Goal: Information Seeking & Learning: Learn about a topic

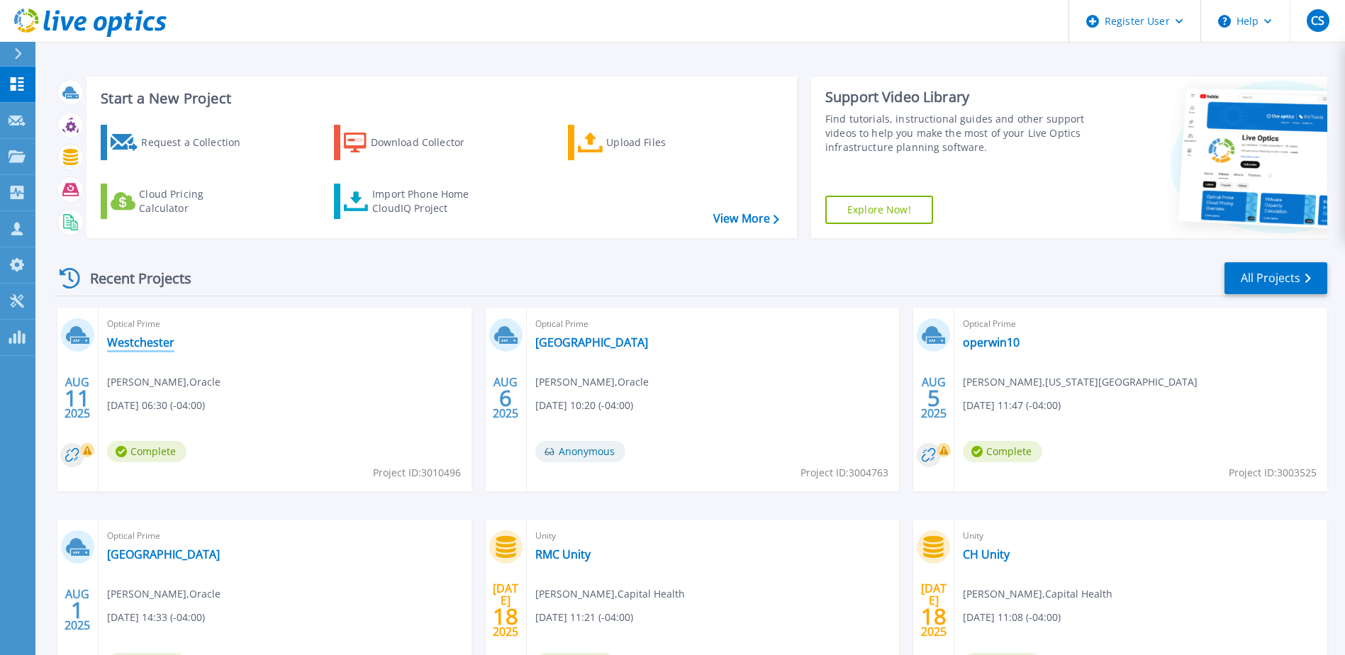
click at [126, 343] on link "Westchester" at bounding box center [140, 342] width 67 height 14
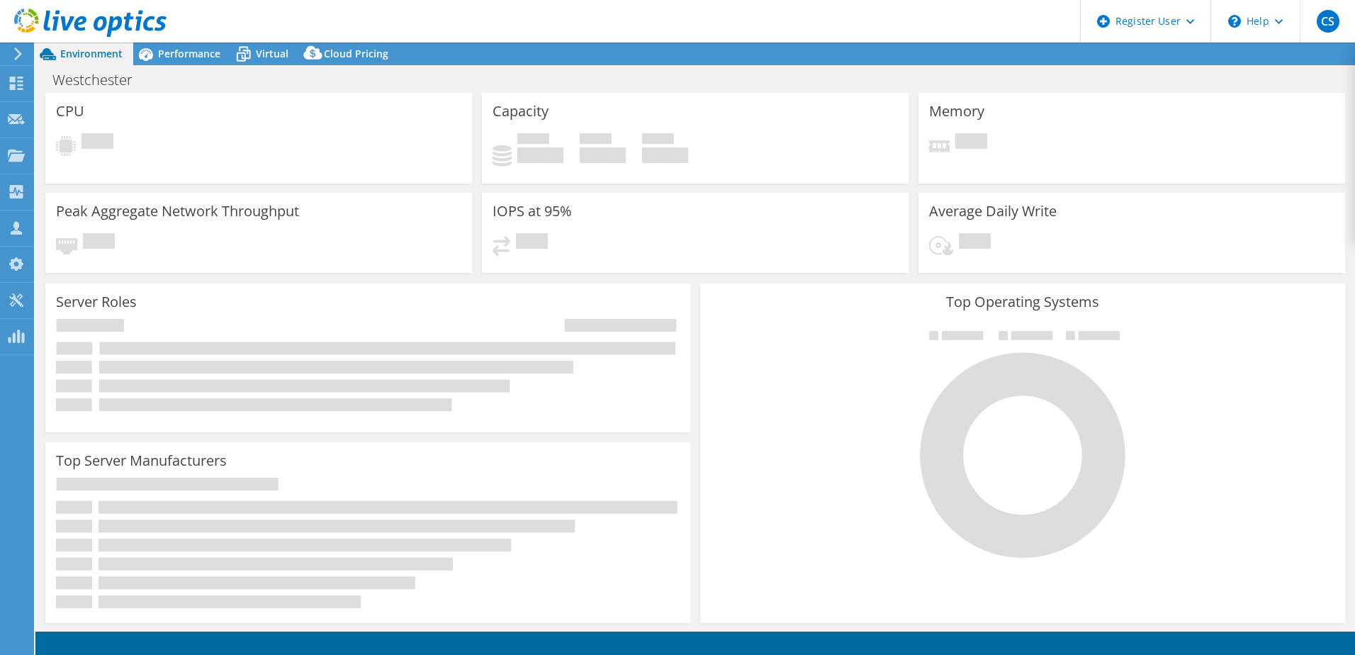
select select "USD"
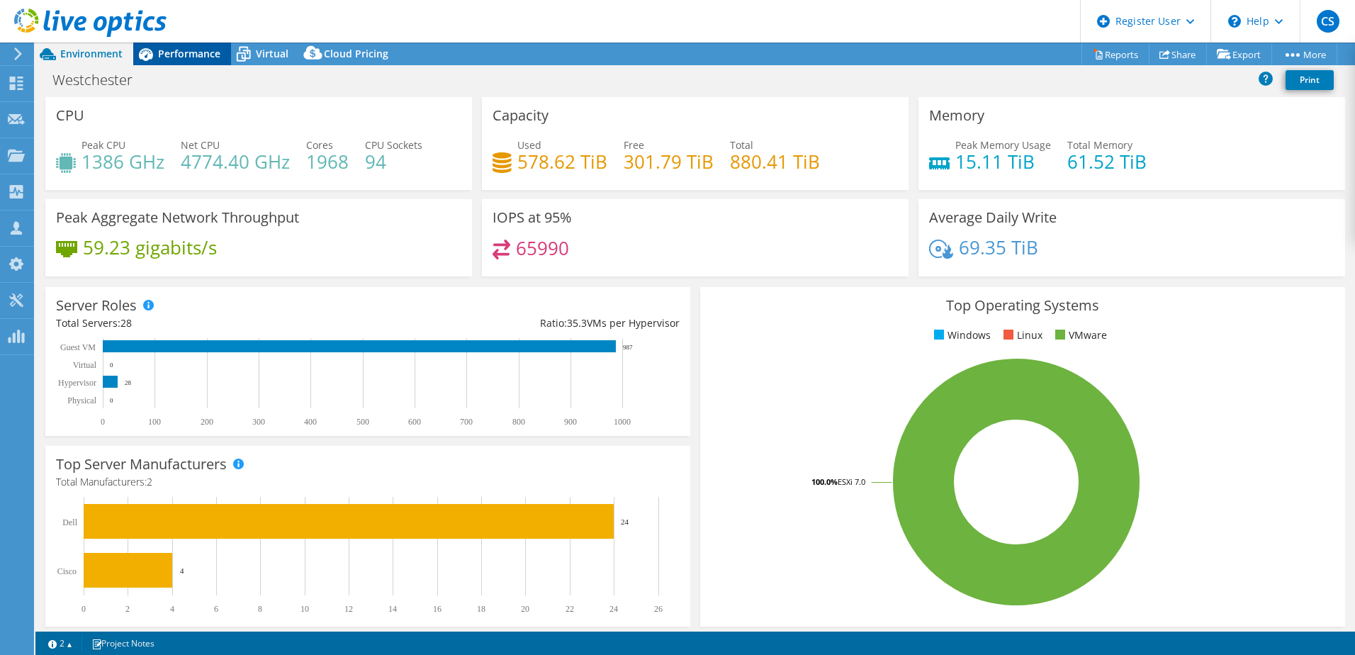
click at [170, 59] on span "Performance" at bounding box center [189, 53] width 62 height 13
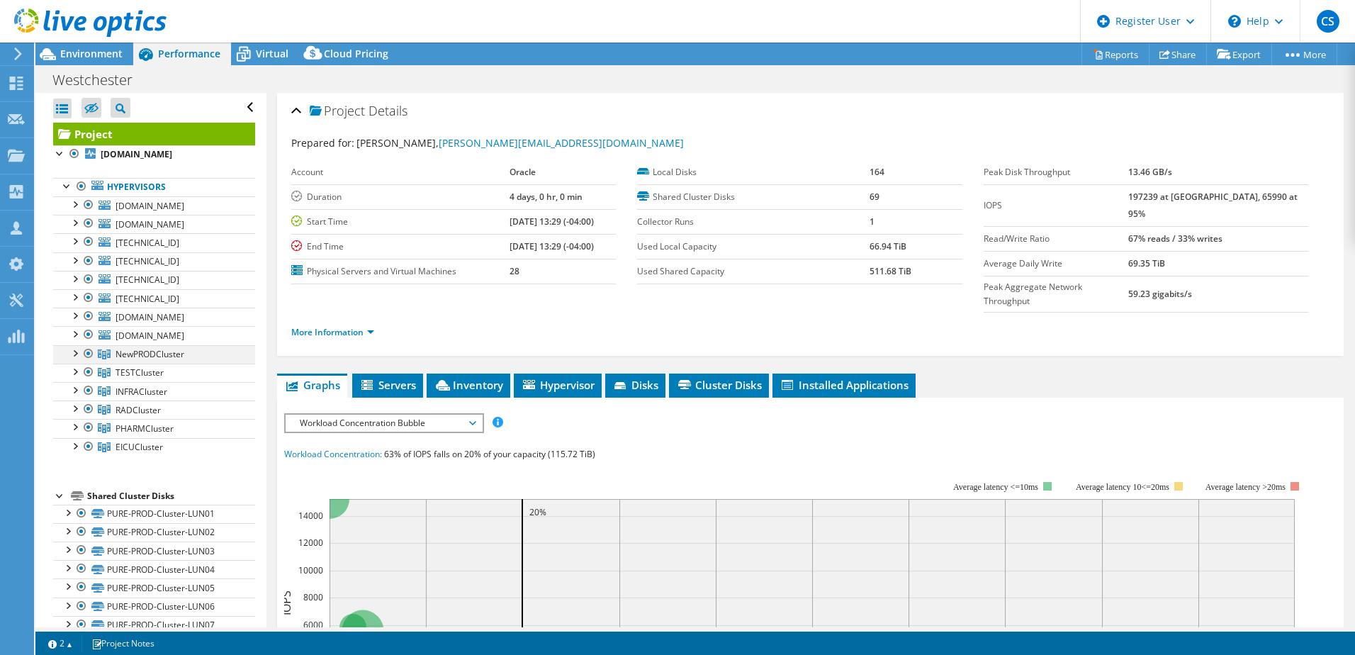
click at [74, 354] on div at bounding box center [74, 352] width 14 height 14
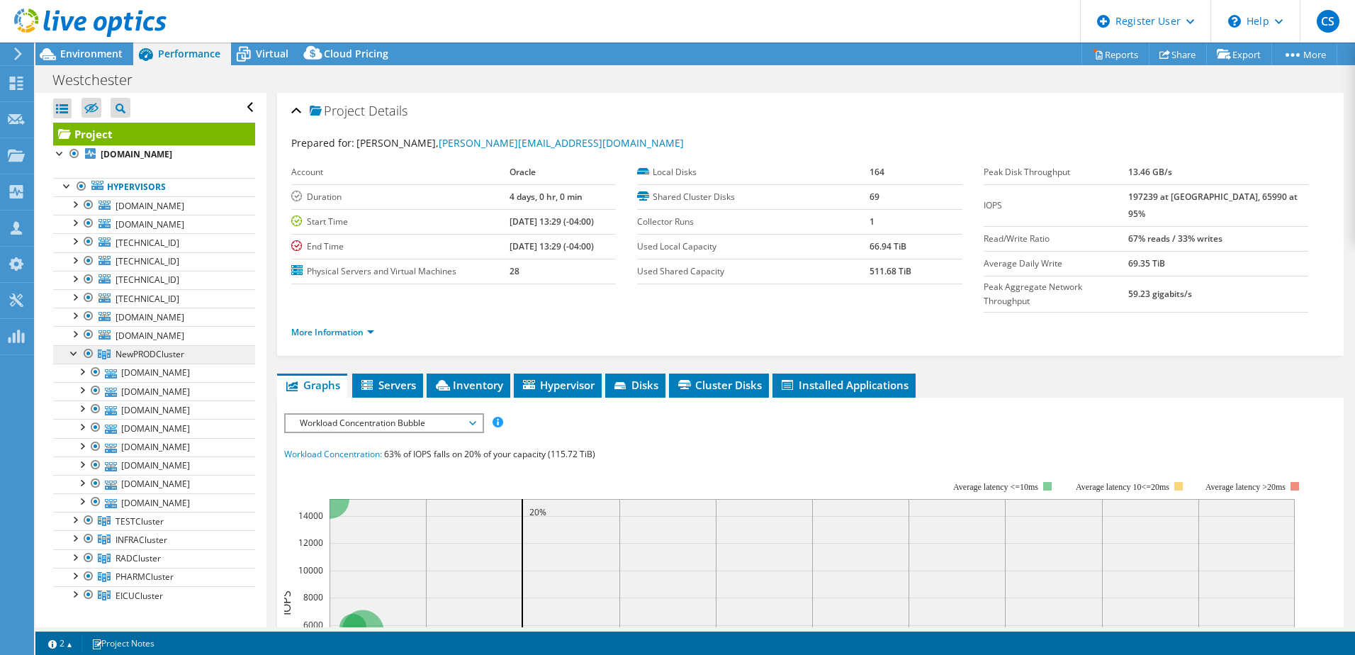
scroll to position [71, 0]
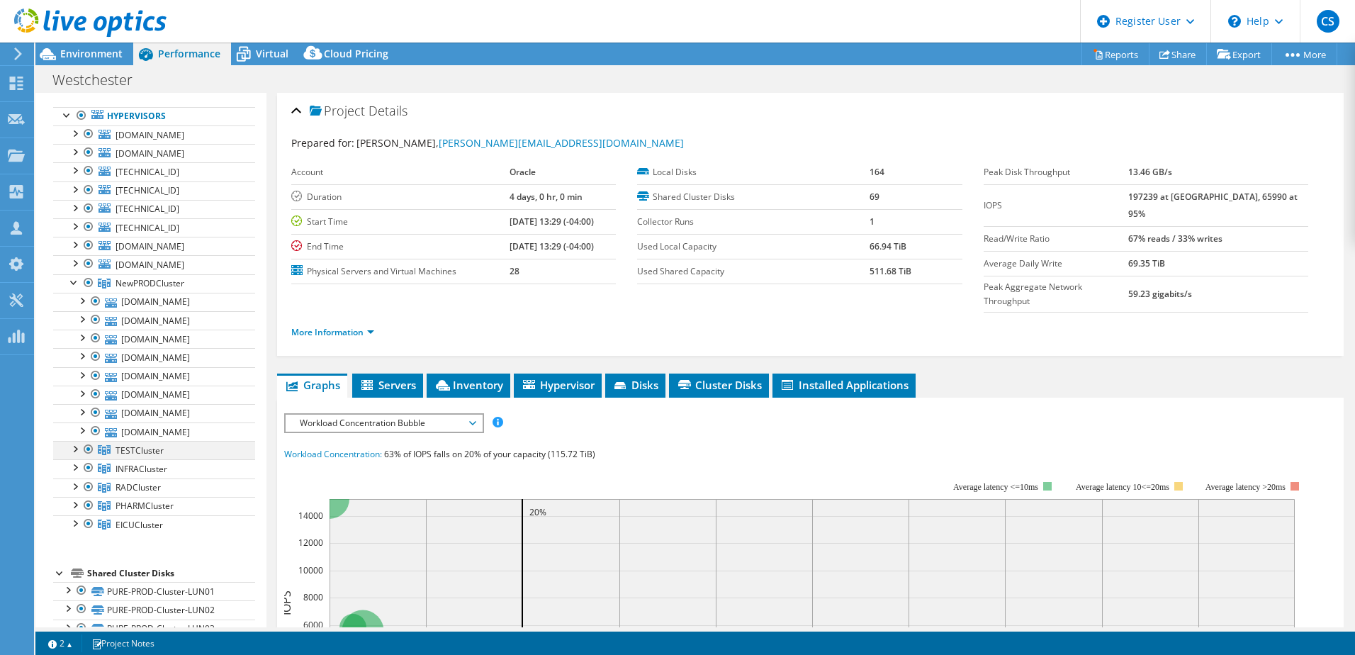
click at [77, 454] on div at bounding box center [74, 448] width 14 height 14
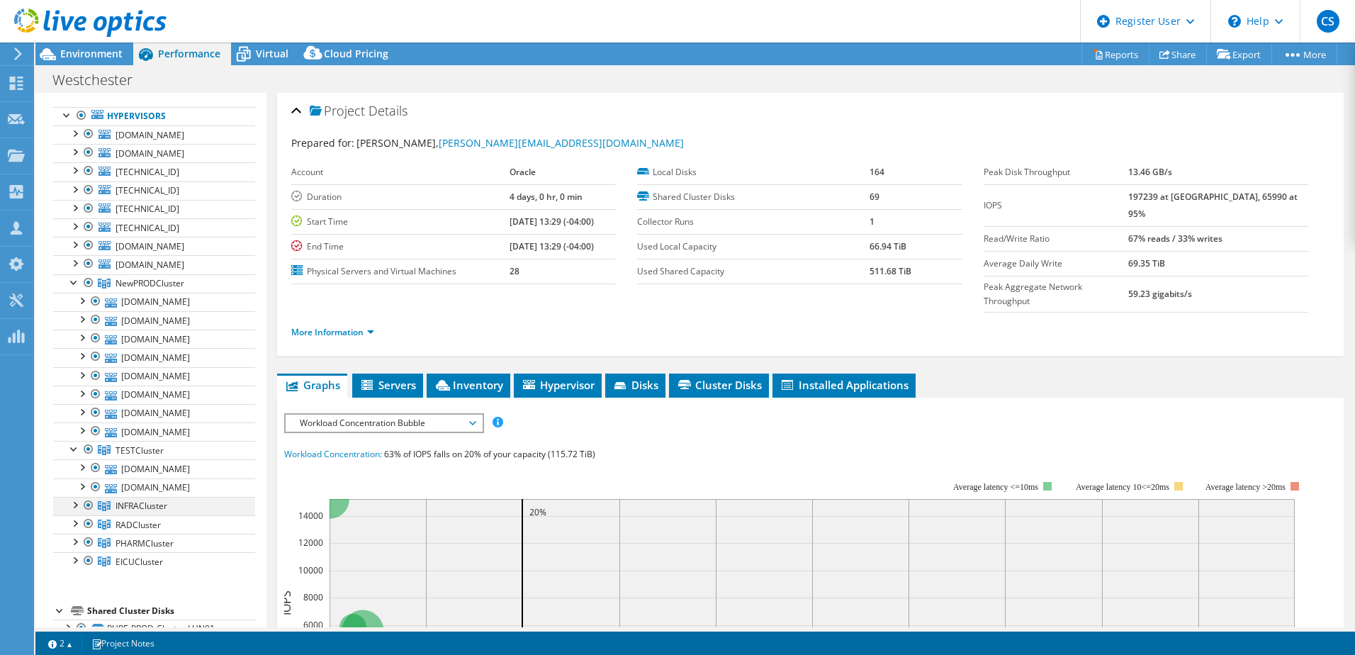
click at [73, 506] on div at bounding box center [74, 504] width 14 height 14
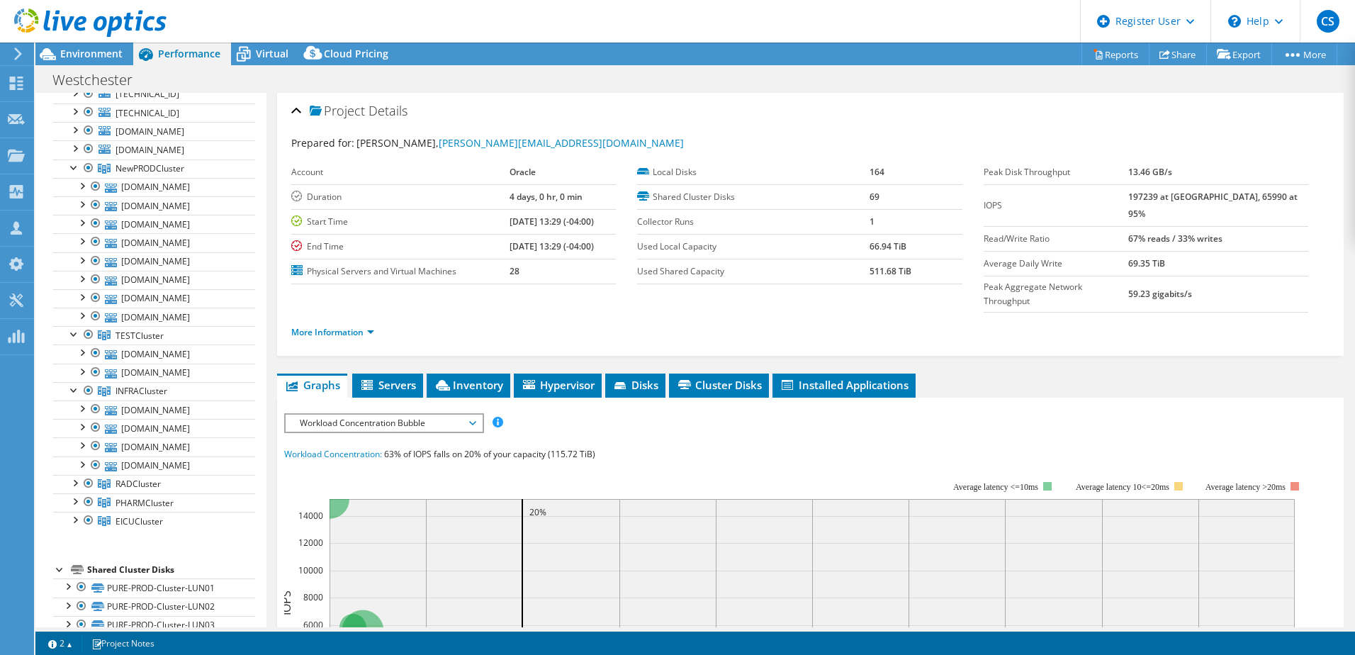
scroll to position [213, 0]
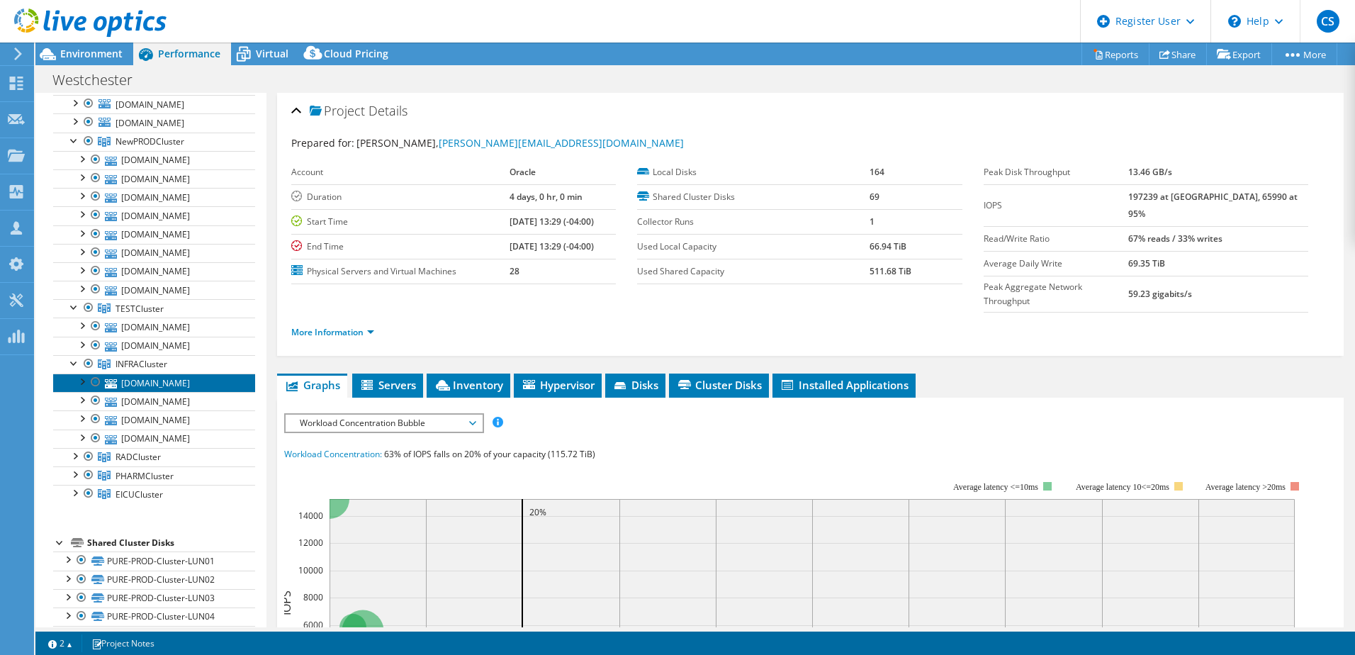
click at [181, 385] on link "drmx7kinfresx02.wcmc.com" at bounding box center [154, 383] width 202 height 18
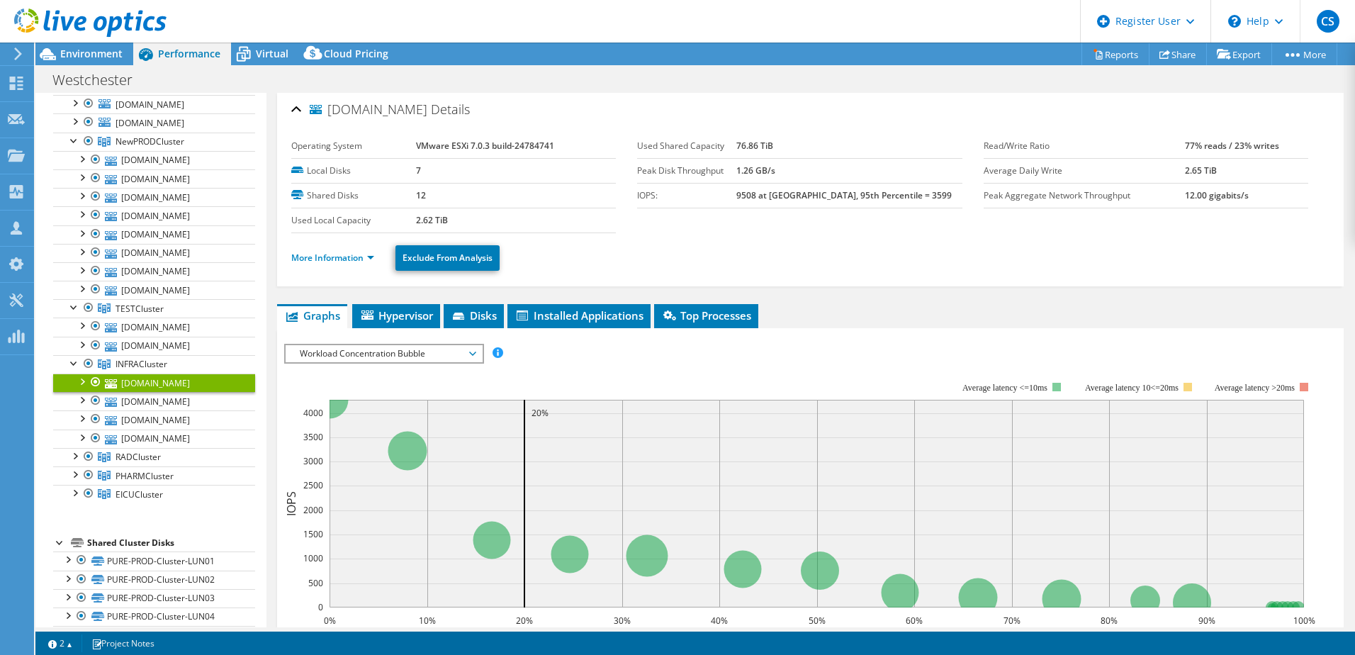
scroll to position [0, 0]
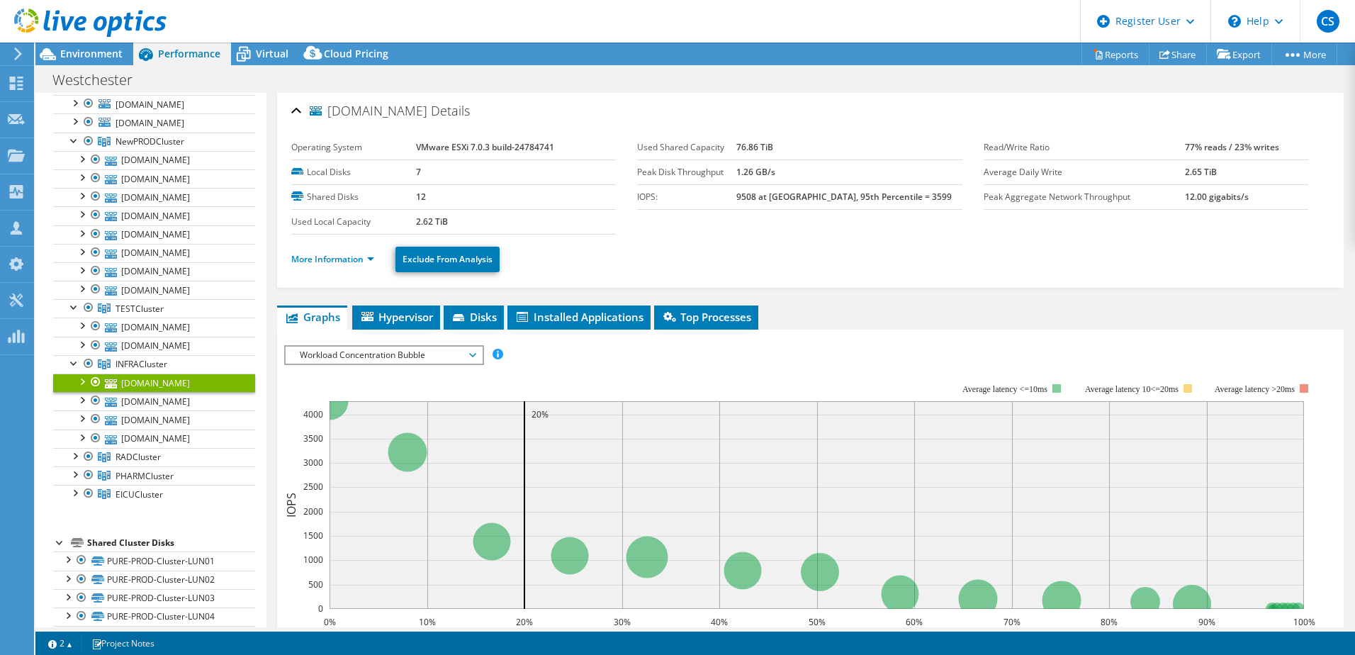
click at [337, 252] on li "More Information" at bounding box center [336, 260] width 91 height 16
click at [337, 262] on link "More Information" at bounding box center [332, 259] width 83 height 12
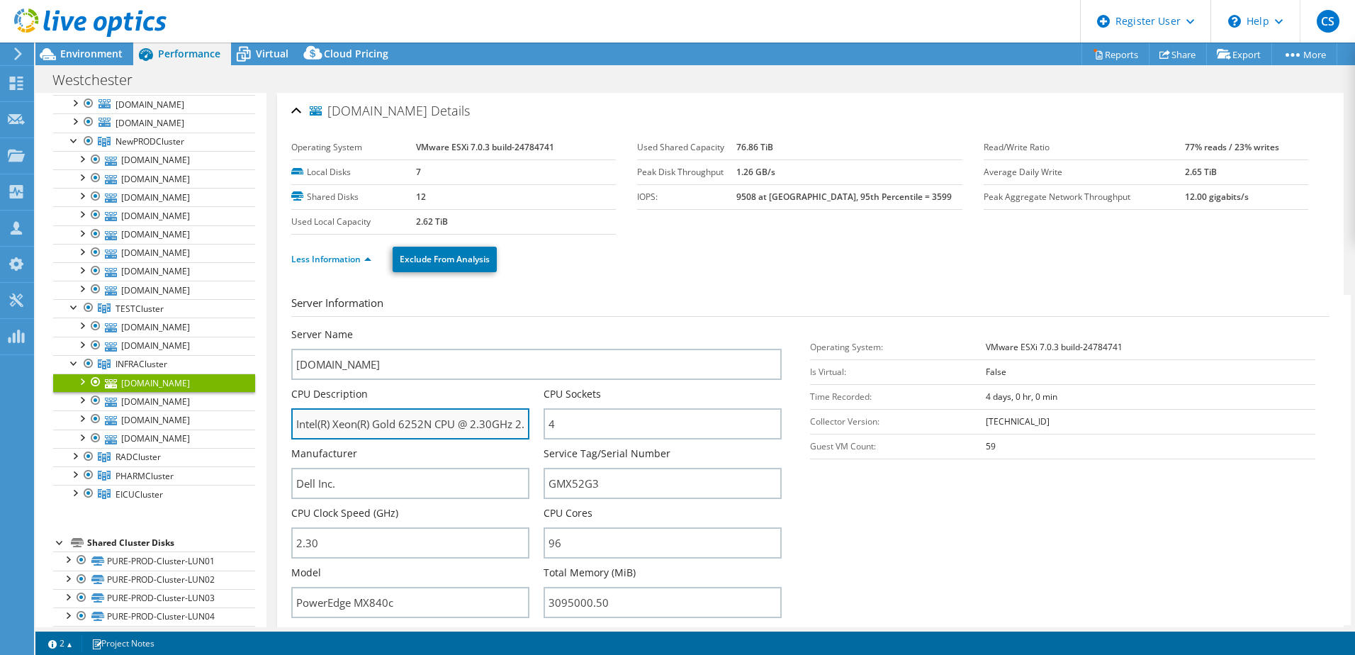
click at [436, 421] on input "Intel(R) Xeon(R) Gold 6252N CPU @ 2.30GHz 2.29 GHz" at bounding box center [410, 423] width 238 height 31
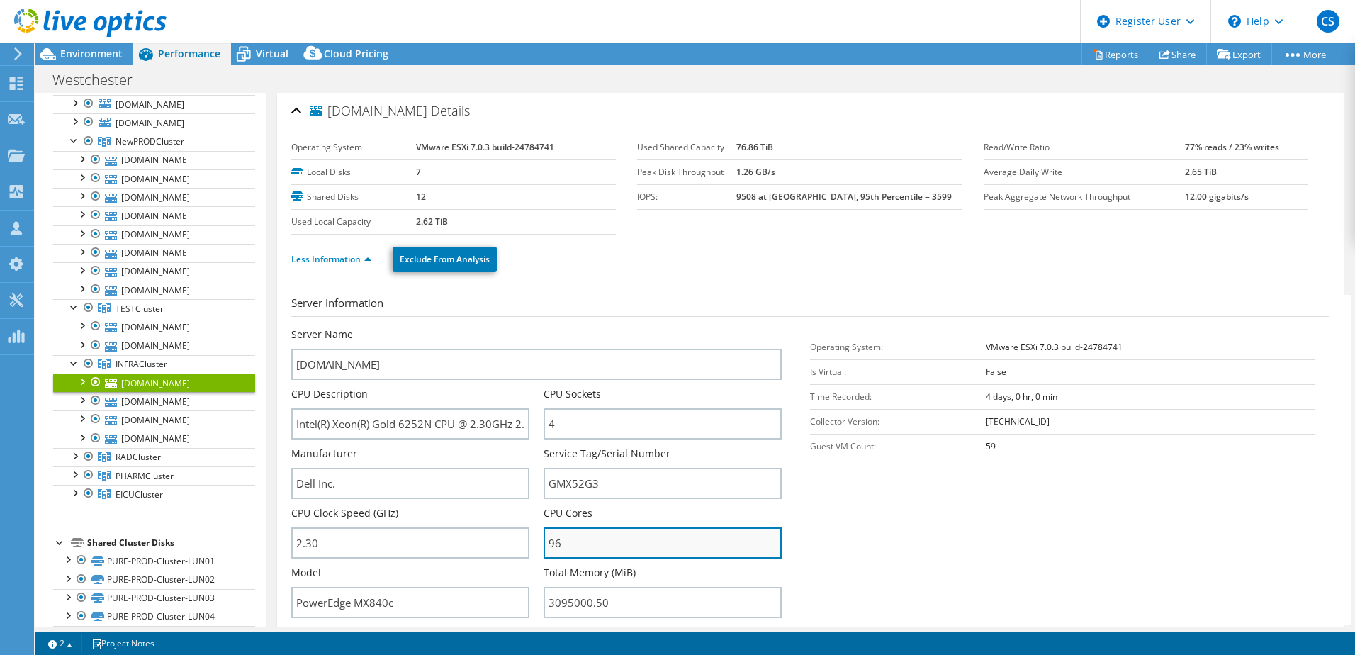
click at [589, 541] on input "96" at bounding box center [663, 542] width 238 height 31
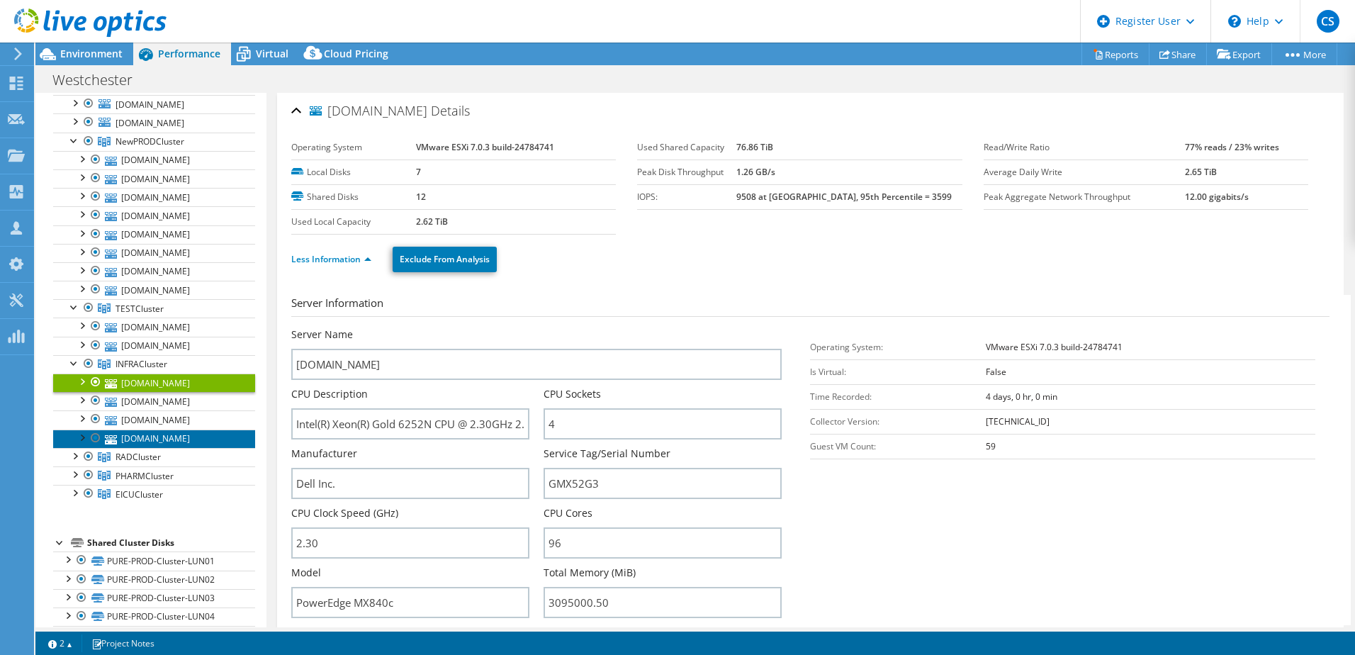
click at [190, 440] on link "drmx7kinfresx01.wcmc.com" at bounding box center [154, 439] width 202 height 18
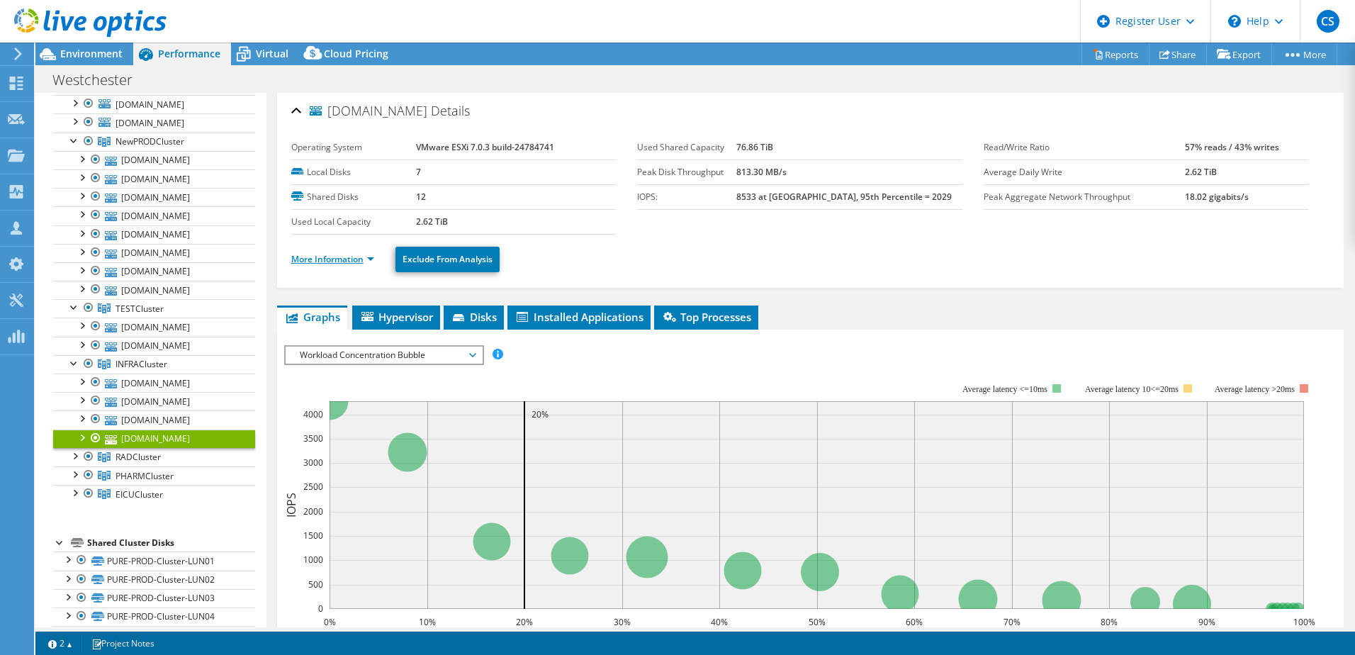
click at [335, 259] on link "More Information" at bounding box center [332, 259] width 83 height 12
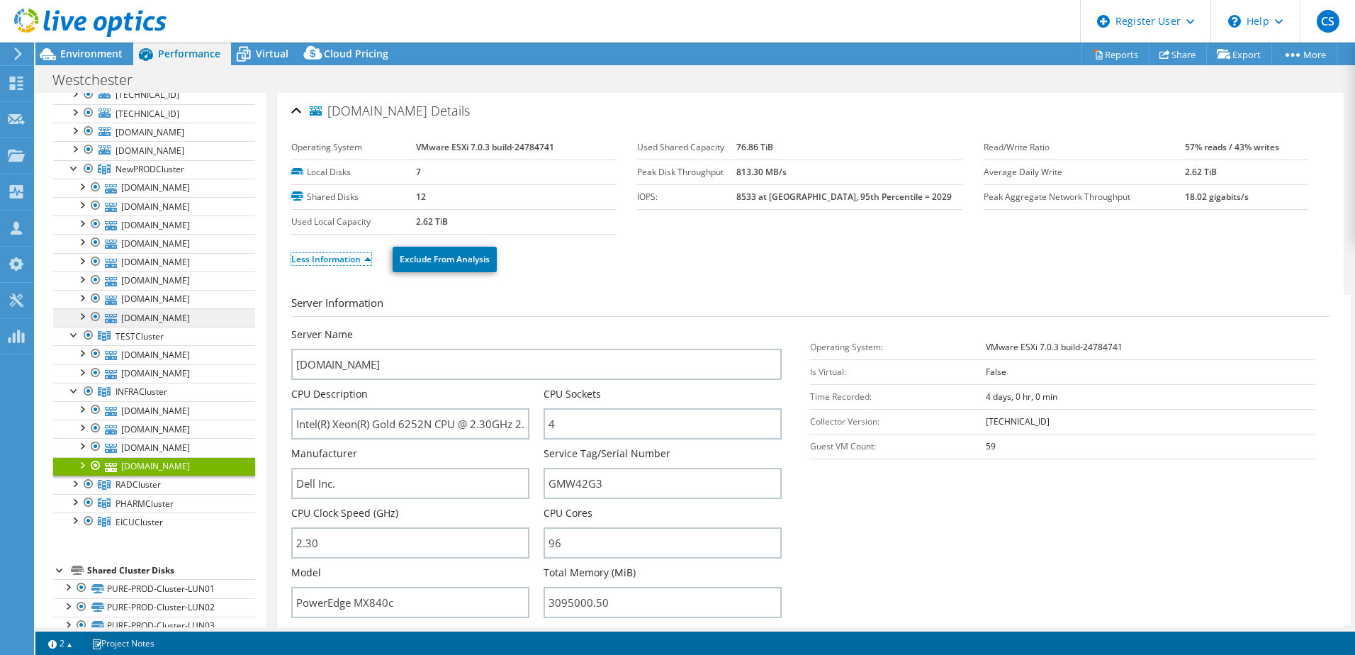
scroll to position [213, 0]
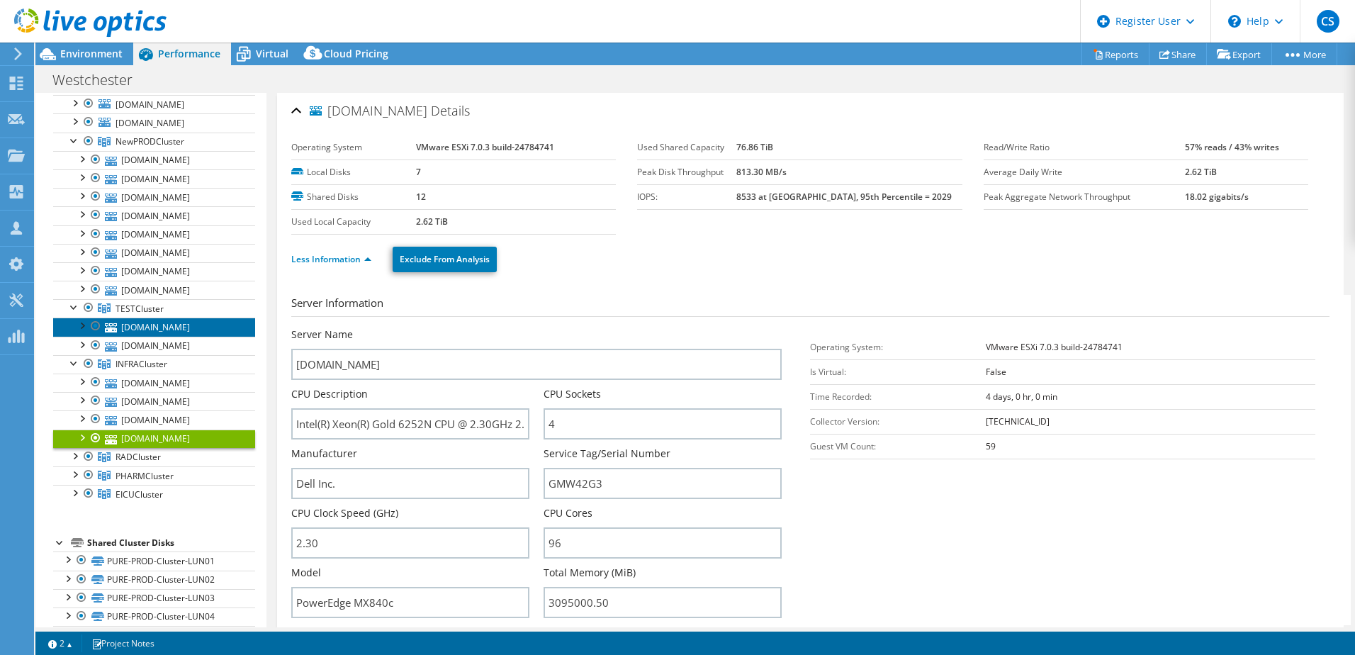
click at [174, 320] on link "drmx7ktestesx01.wcmc.com" at bounding box center [154, 327] width 202 height 18
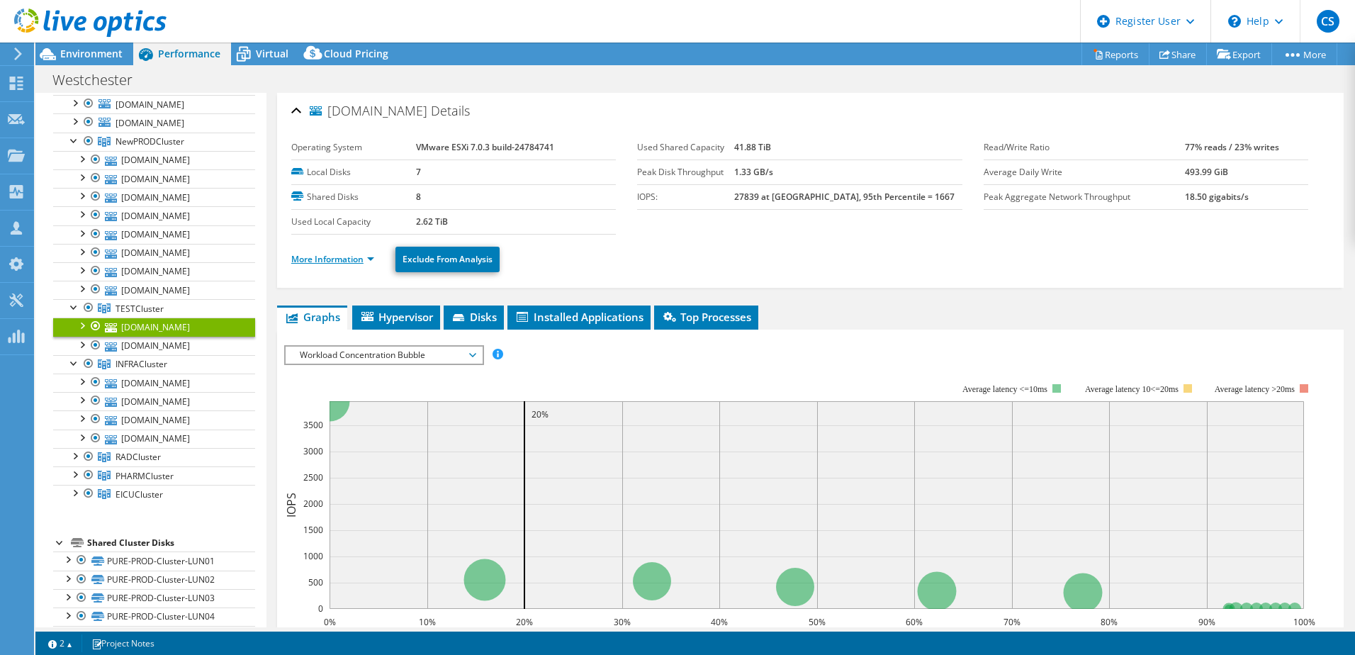
click at [335, 256] on link "More Information" at bounding box center [332, 259] width 83 height 12
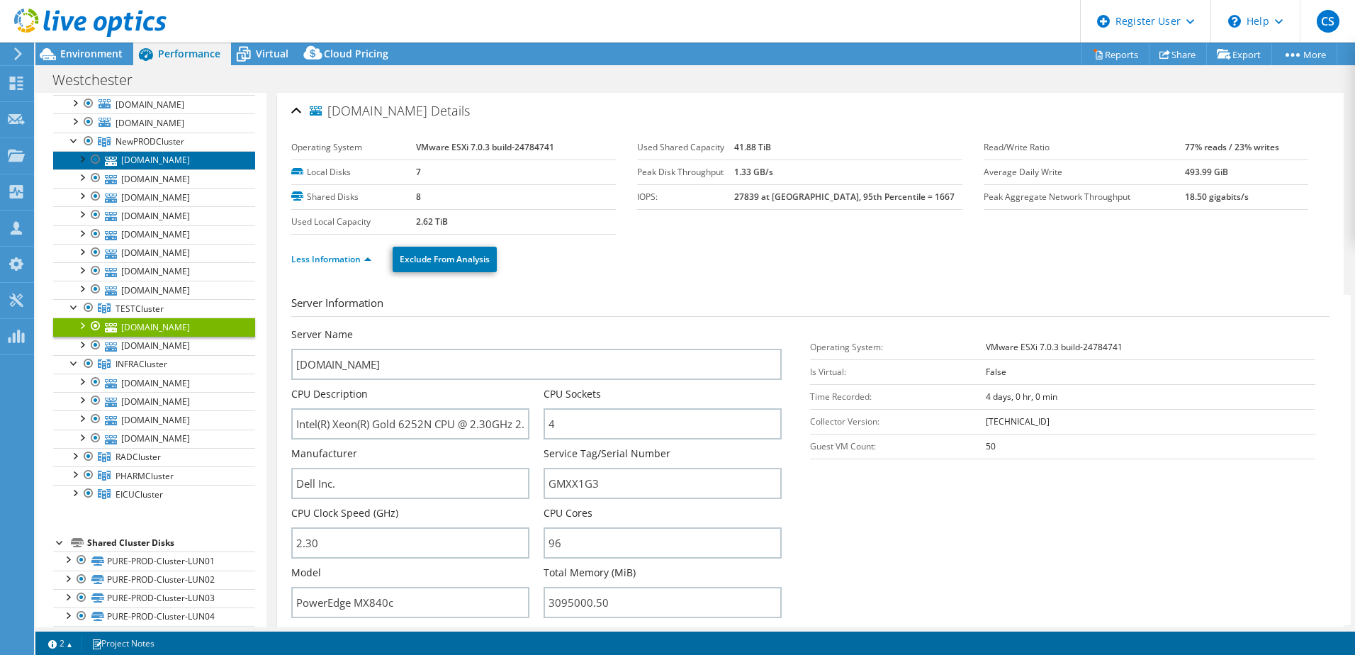
click at [182, 163] on link "drmx7kesx14.wcmc.com" at bounding box center [154, 160] width 202 height 18
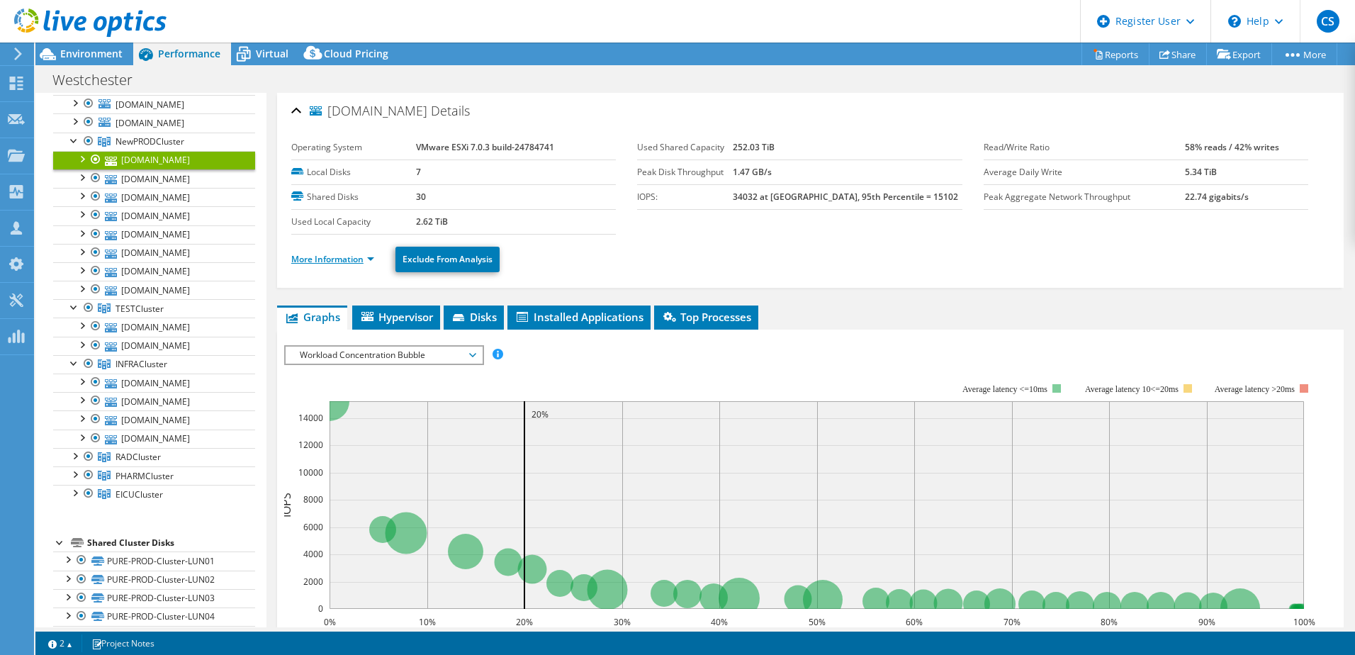
click at [353, 262] on link "More Information" at bounding box center [332, 259] width 83 height 12
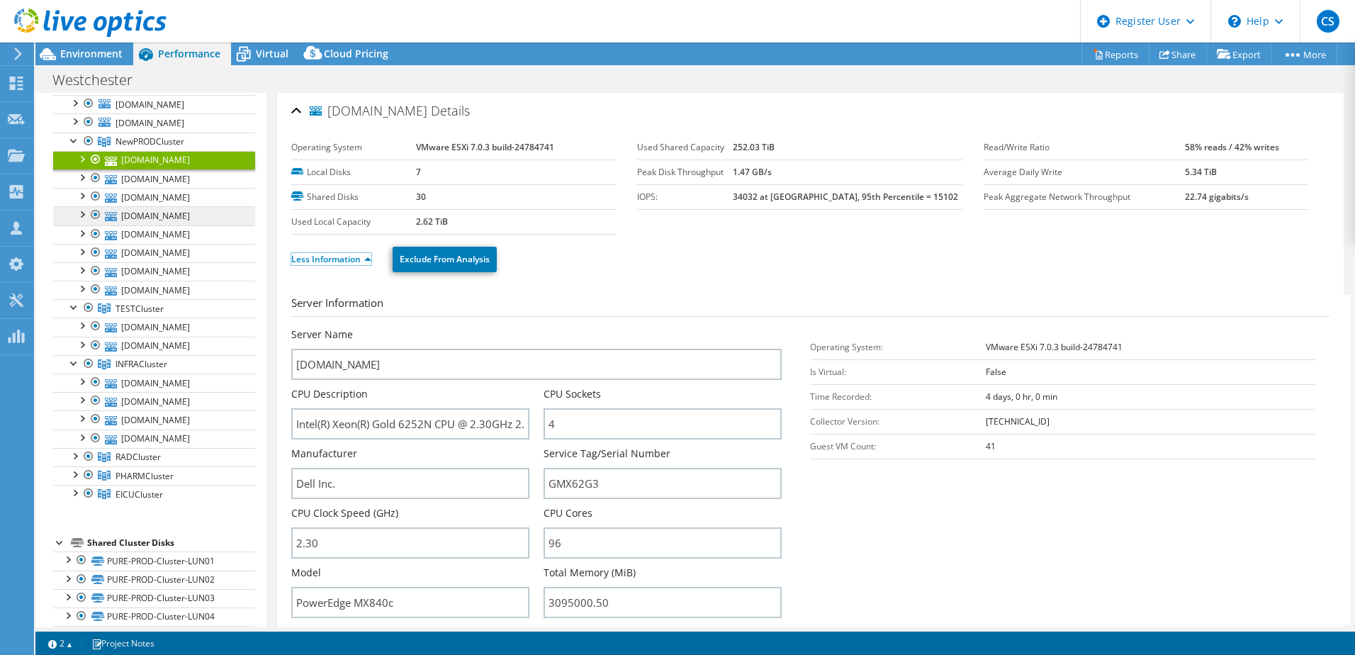
scroll to position [142, 0]
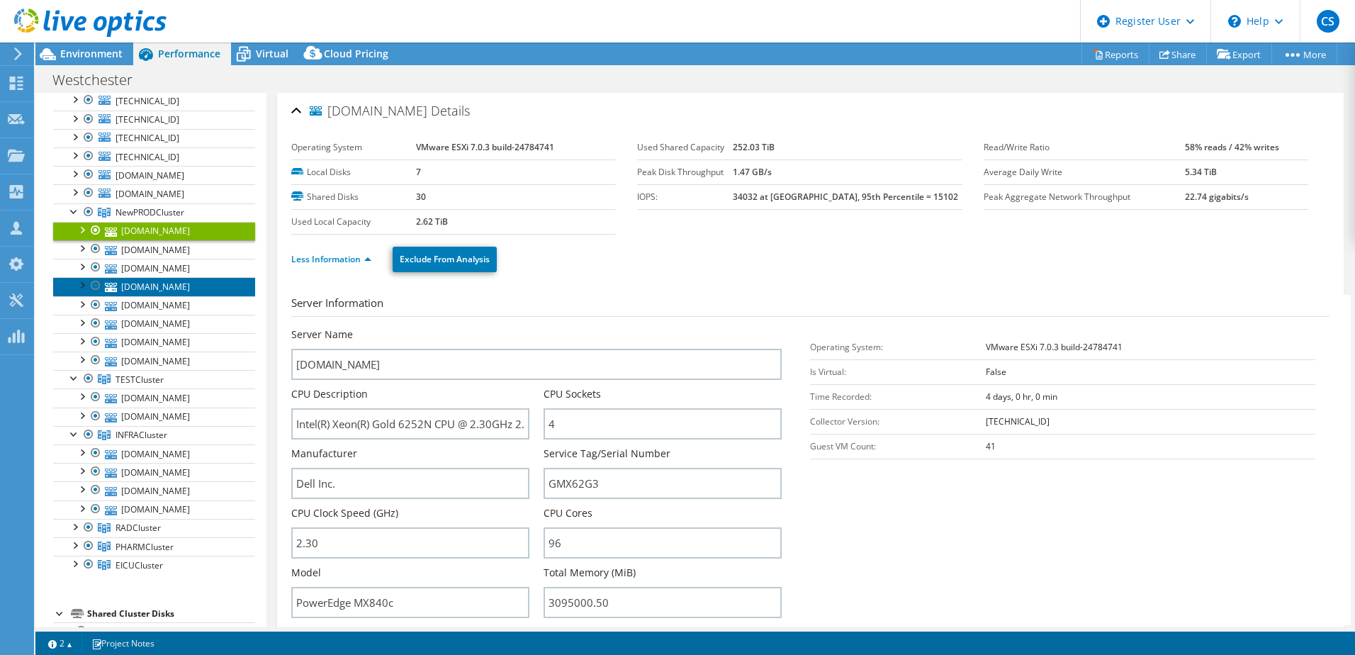
click at [181, 286] on link "drmx7kesx12.wcmc.com" at bounding box center [154, 286] width 202 height 18
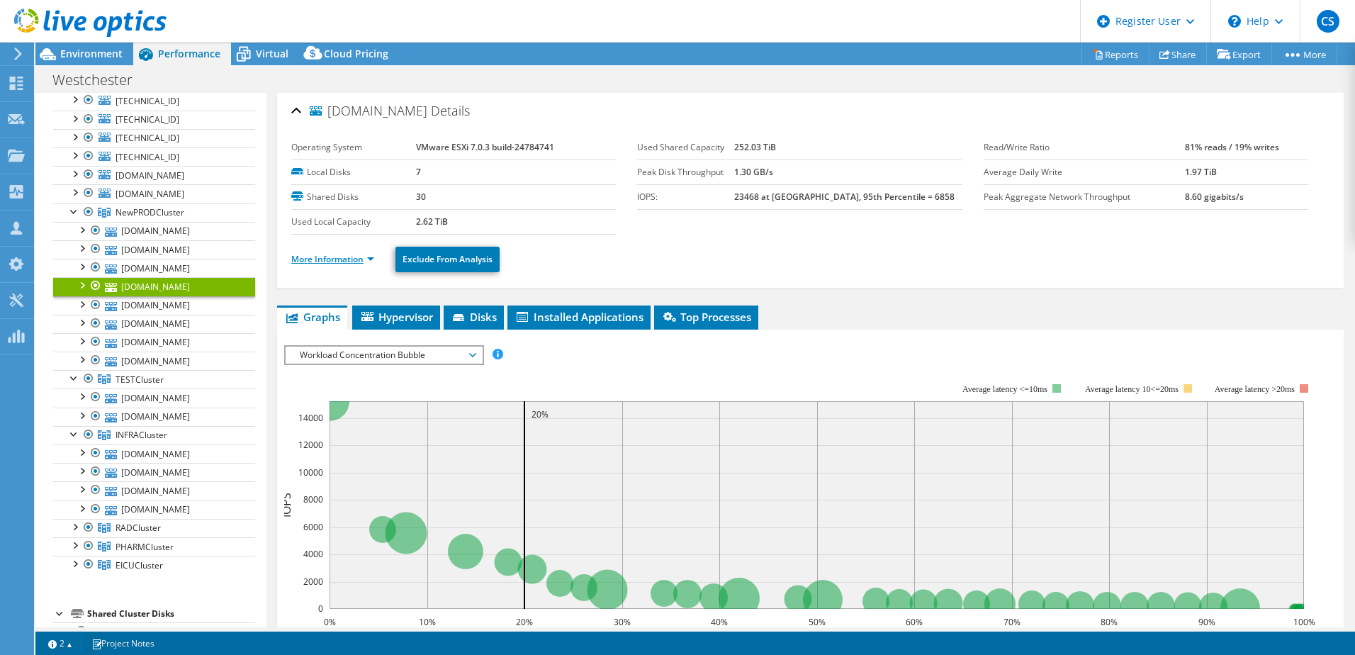
click at [325, 257] on link "More Information" at bounding box center [332, 259] width 83 height 12
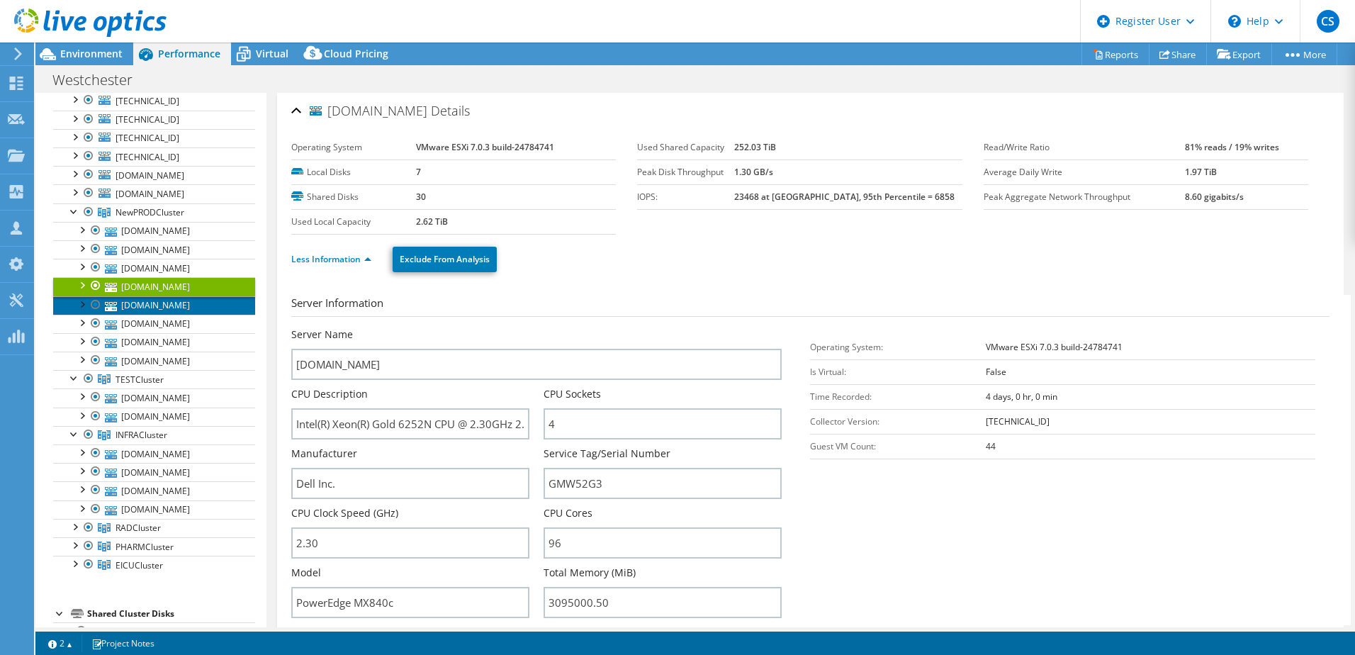
click at [167, 308] on link "drmx7kesx13.wcmc.com" at bounding box center [154, 305] width 202 height 18
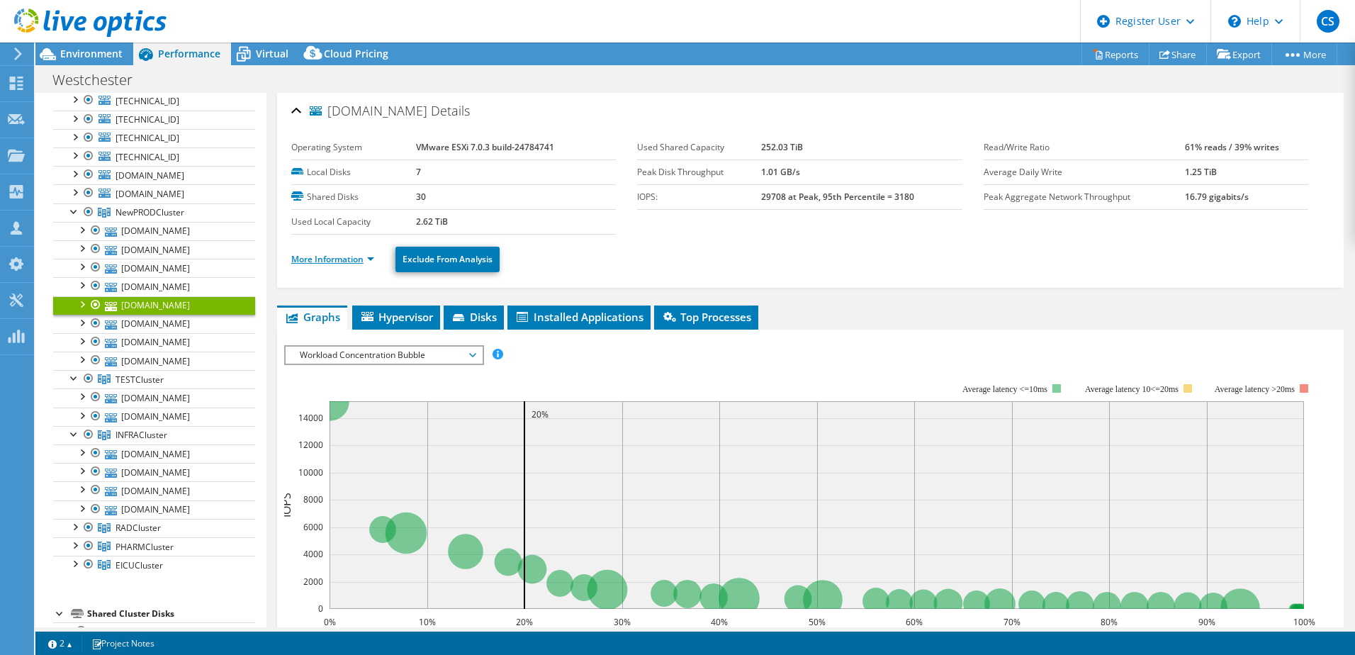
click at [322, 259] on link "More Information" at bounding box center [332, 259] width 83 height 12
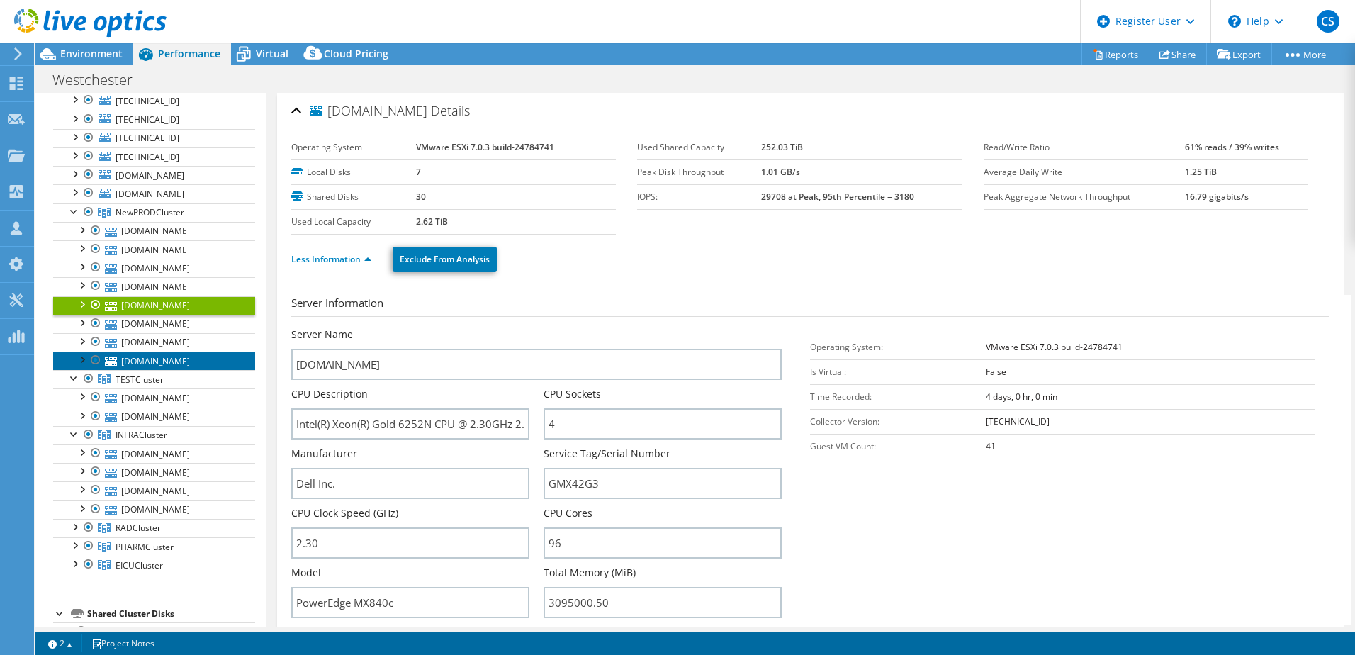
click at [197, 364] on link "drmx7kesx11.wcmc.com" at bounding box center [154, 361] width 202 height 18
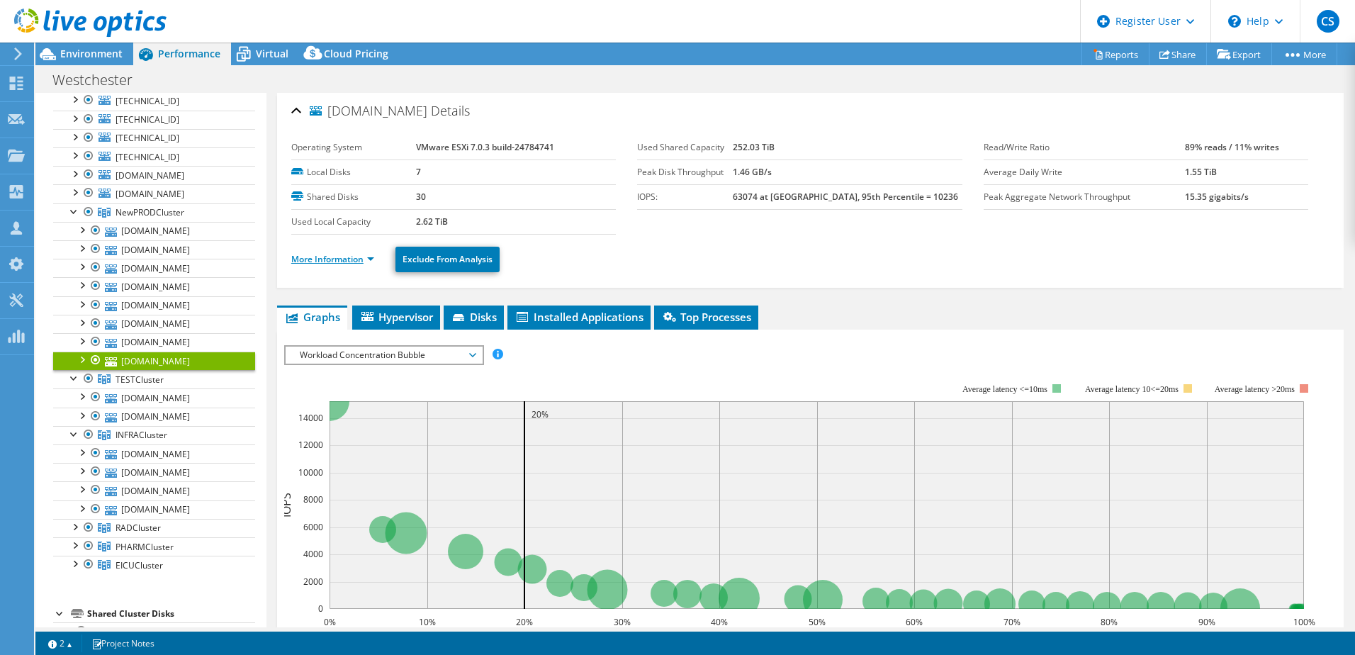
click at [361, 257] on link "More Information" at bounding box center [332, 259] width 83 height 12
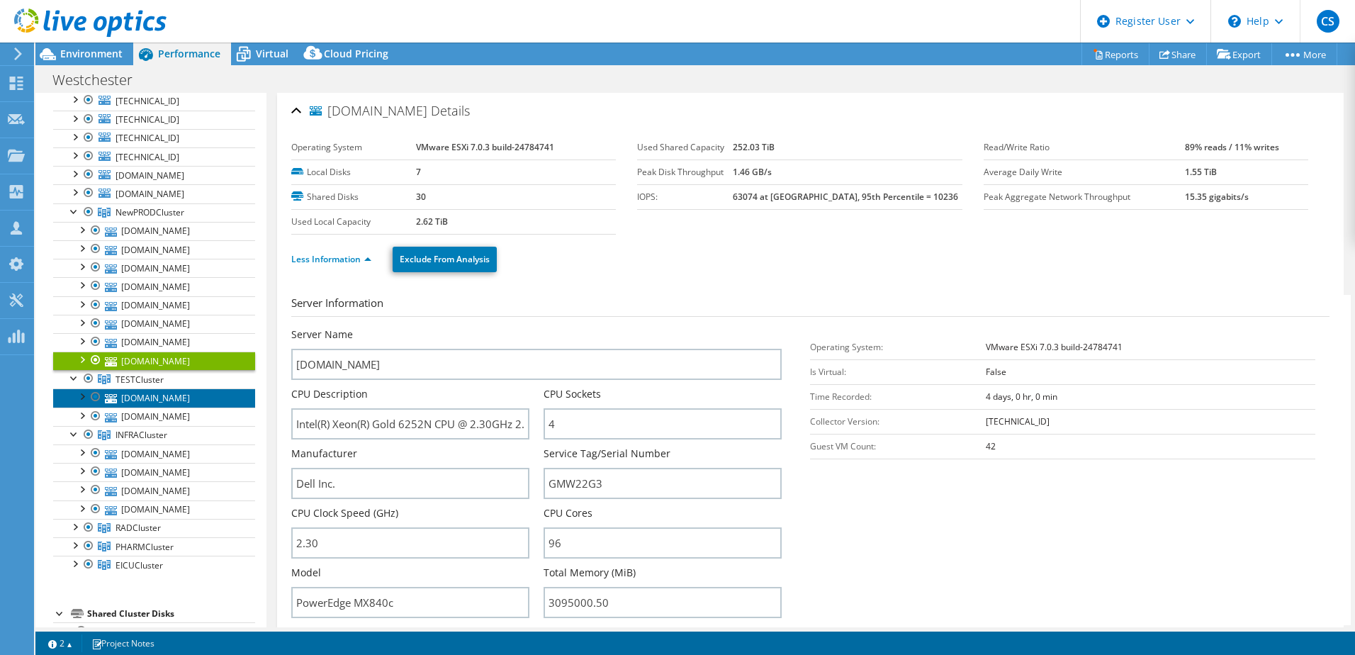
click at [195, 401] on link "drmx7ktestesx01.wcmc.com" at bounding box center [154, 397] width 202 height 18
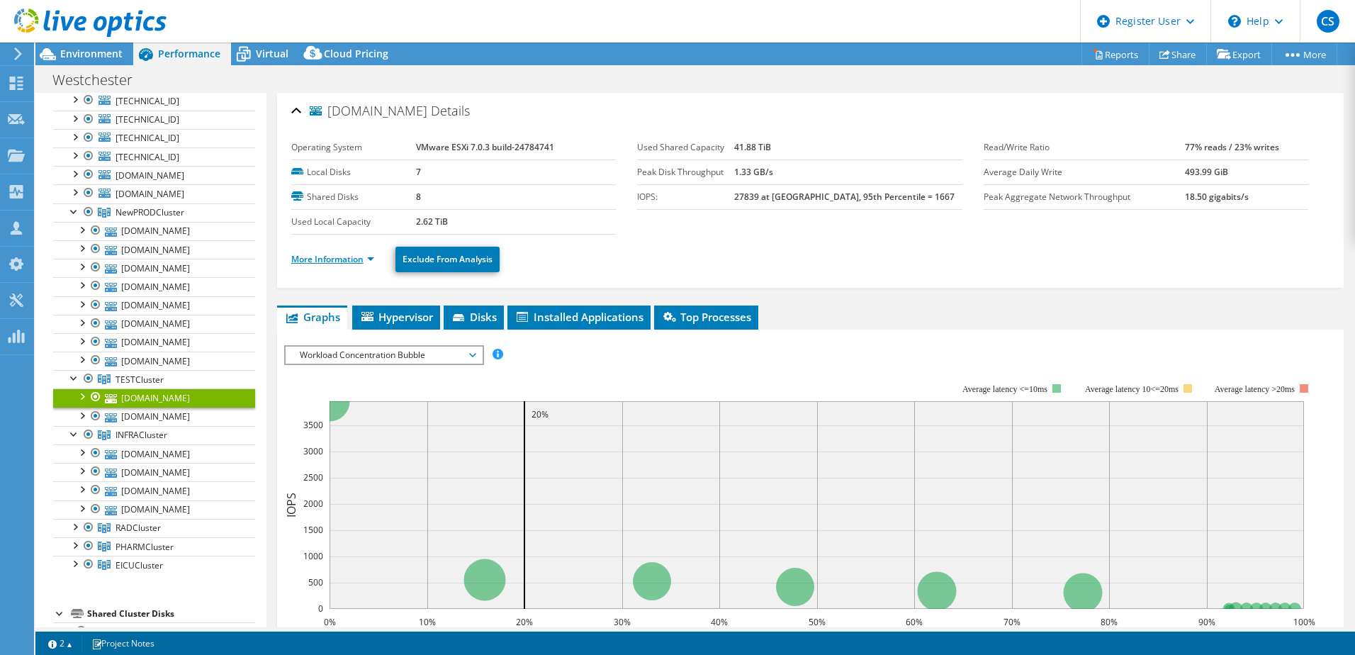
click at [338, 254] on link "More Information" at bounding box center [332, 259] width 83 height 12
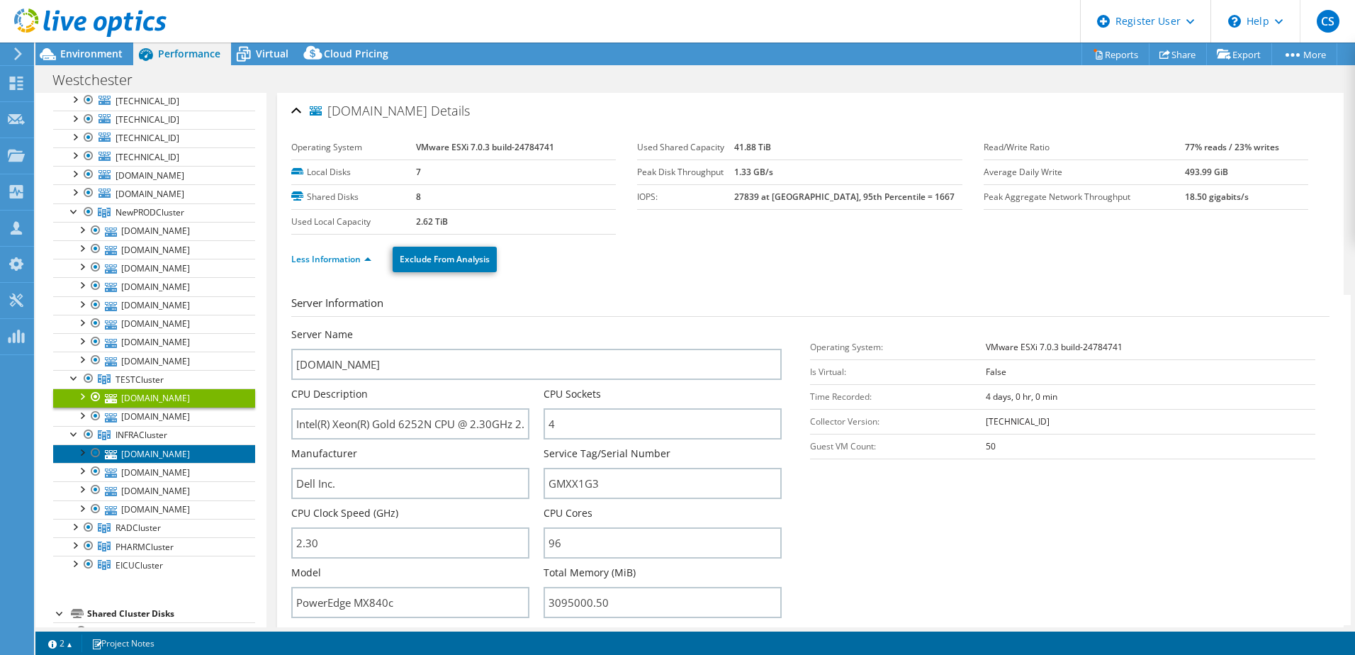
click at [181, 454] on link "drmx7kinfresx02.wcmc.com" at bounding box center [154, 453] width 202 height 18
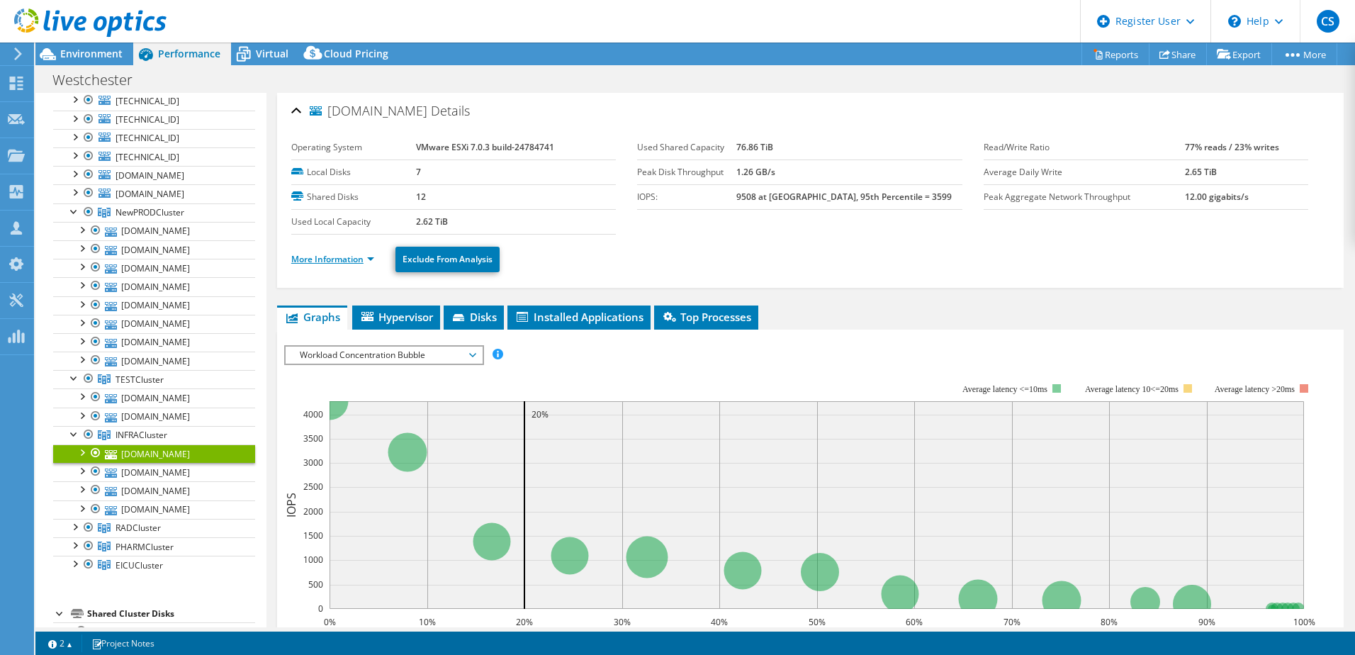
click at [347, 261] on link "More Information" at bounding box center [332, 259] width 83 height 12
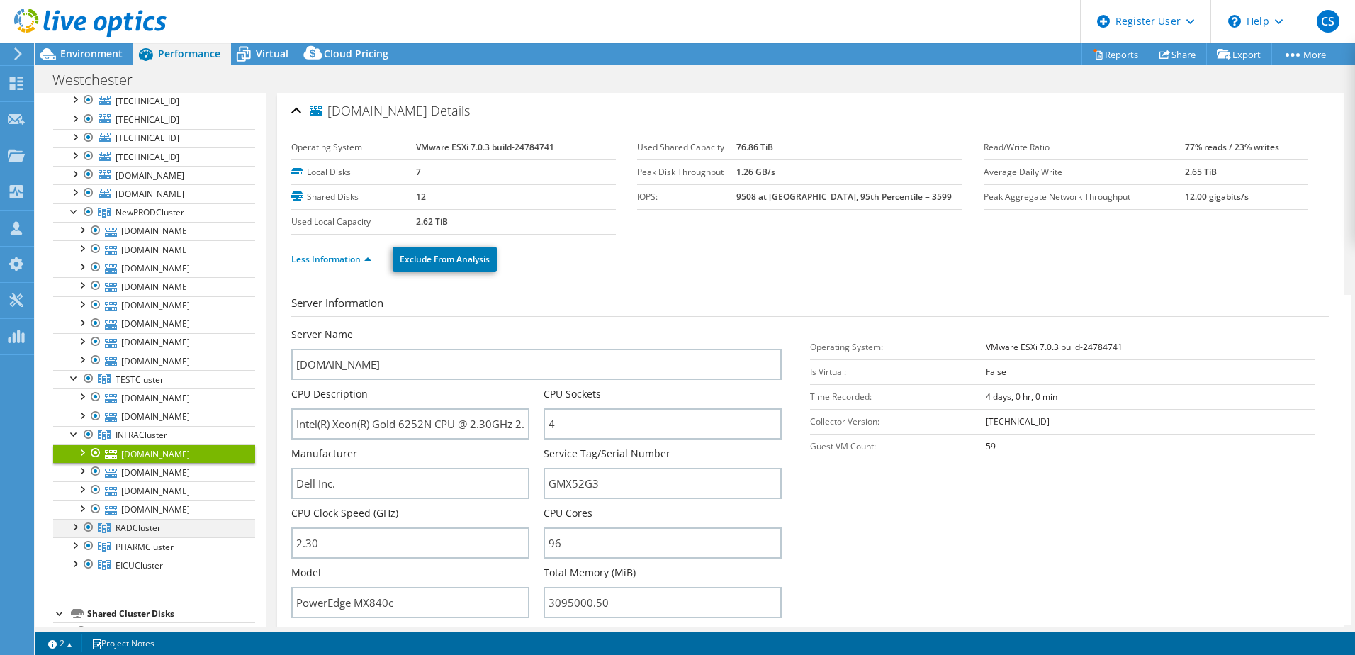
click at [68, 524] on div at bounding box center [74, 526] width 14 height 14
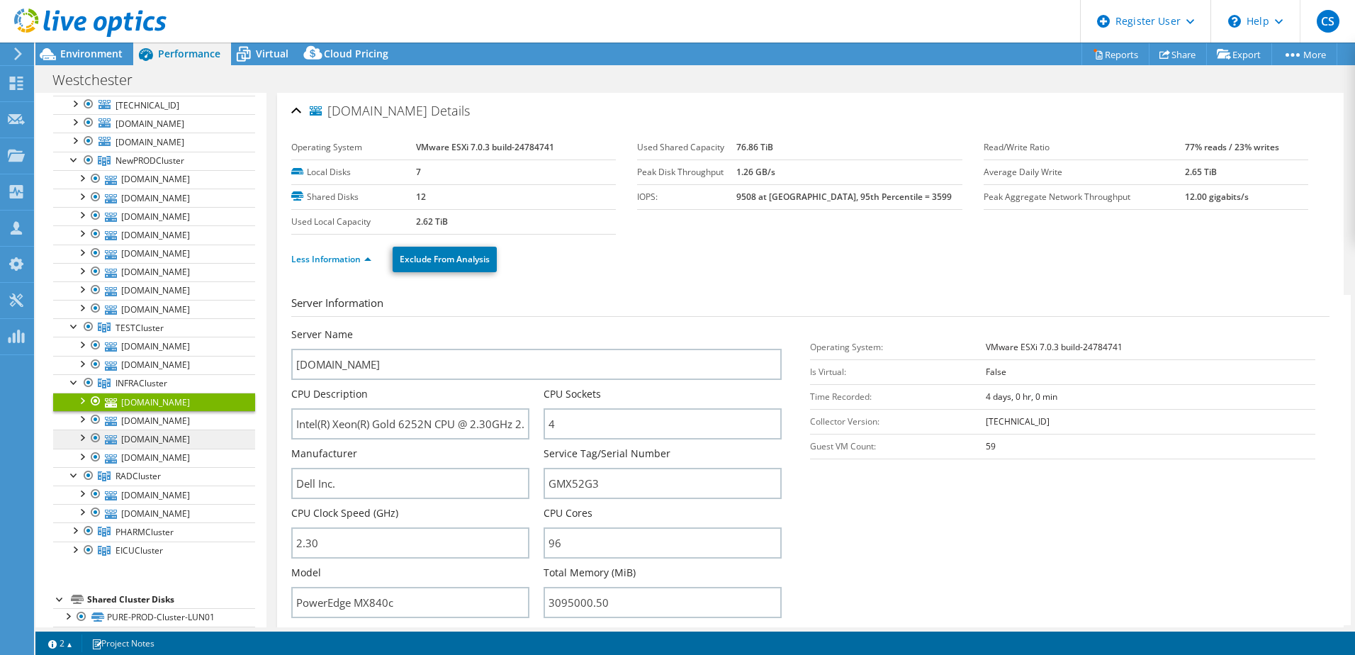
scroll to position [213, 0]
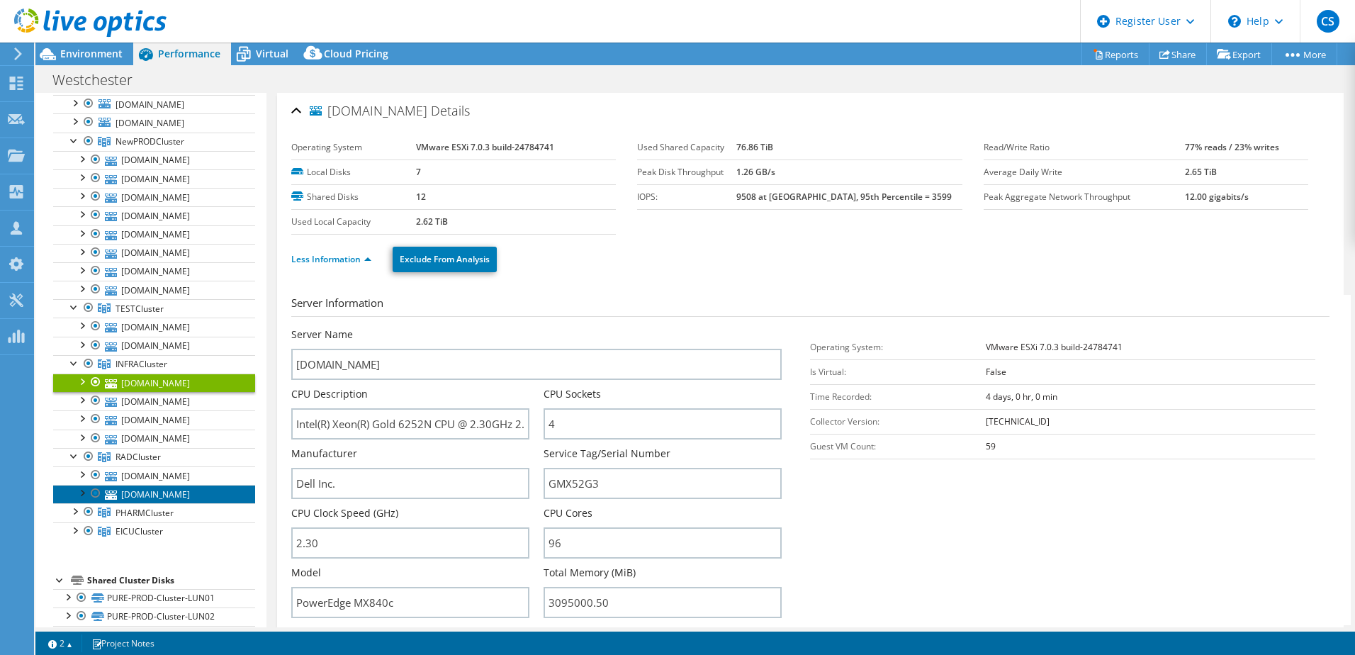
click at [181, 497] on link "drmx7kradesx01.wcmc.com" at bounding box center [154, 494] width 202 height 18
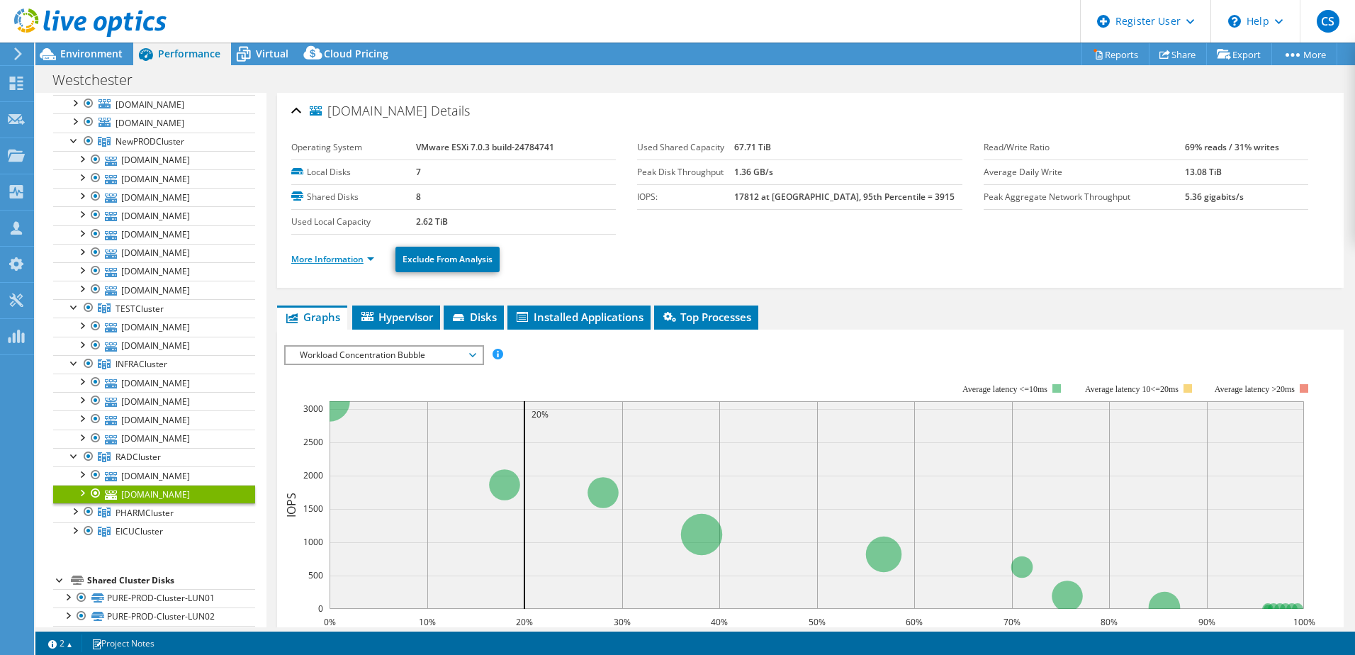
click at [332, 259] on link "More Information" at bounding box center [332, 259] width 83 height 12
